Goal: Submit feedback/report problem

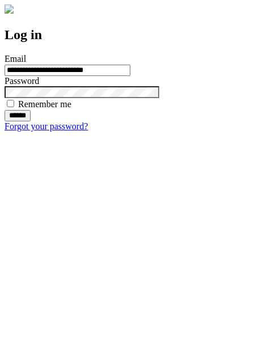
click at [31, 121] on input "******" at bounding box center [18, 115] width 26 height 11
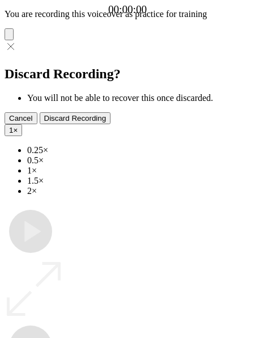
type input "**********"
